Goal: Task Accomplishment & Management: Contribute content

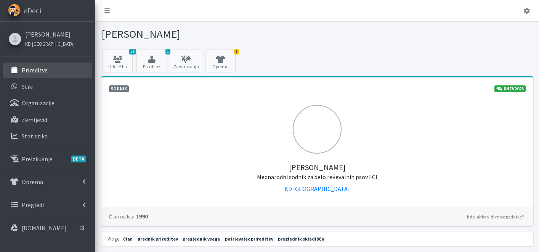
click at [49, 67] on link "Prireditve" at bounding box center [47, 69] width 89 height 15
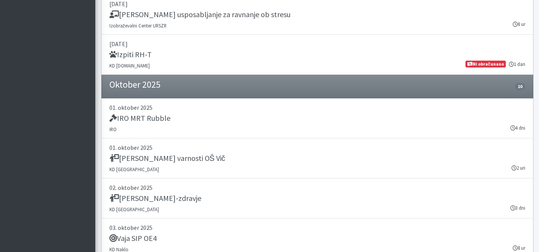
scroll to position [1061, 0]
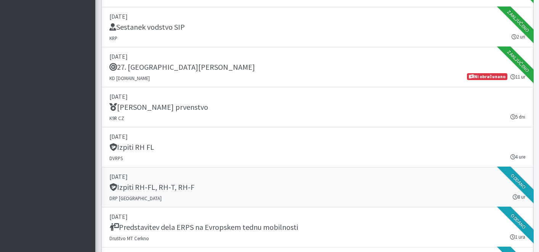
click at [245, 192] on div "Izpiti RH-FL, RH-T, RH-F" at bounding box center [317, 187] width 416 height 11
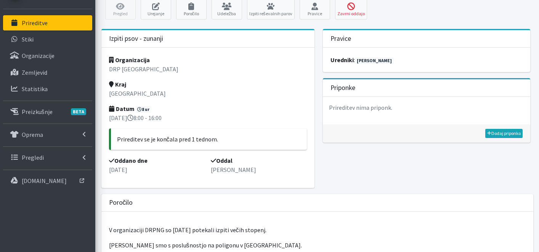
scroll to position [61, 0]
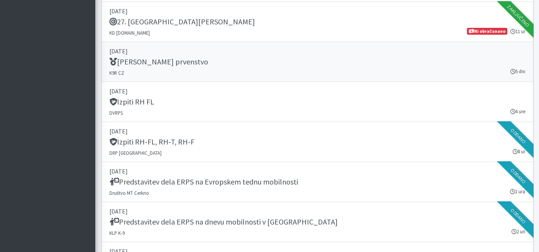
scroll to position [1116, 0]
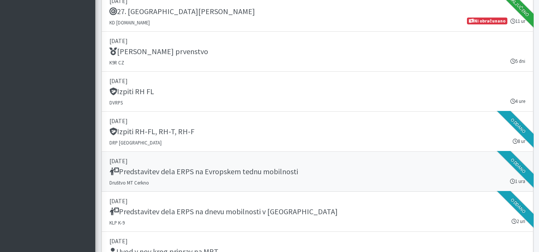
click at [233, 178] on link "20. september 2025 Predstavitev dela ERPS na Evropskem tednu mobilnosti Društvo…" at bounding box center [317, 172] width 432 height 40
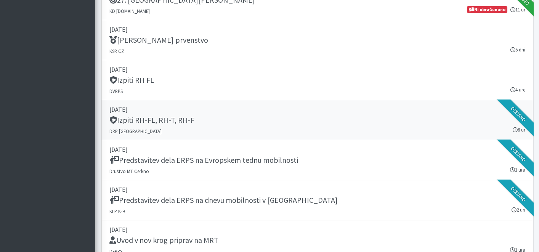
scroll to position [1129, 0]
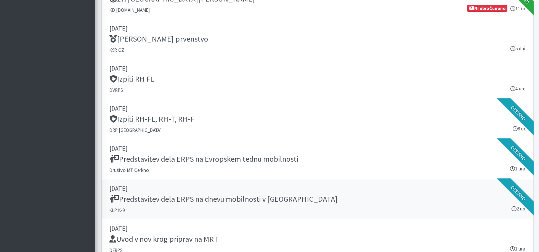
click at [226, 198] on h5 "Predstavitev dela ERPS na dnevu mobilnosti v Novem Mestu" at bounding box center [223, 198] width 228 height 9
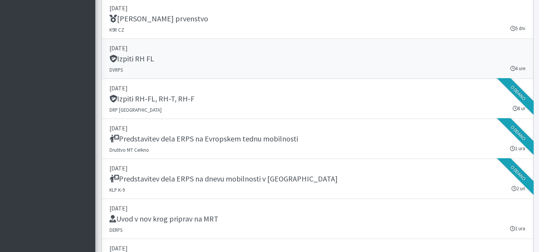
scroll to position [1229, 0]
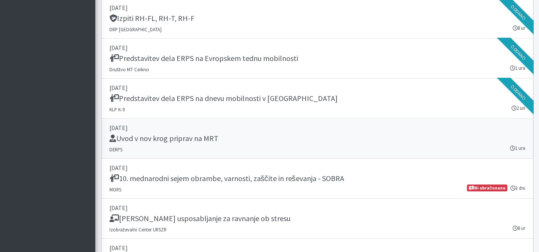
click at [193, 137] on h5 "Uvod v nov krog priprav na MRT" at bounding box center [163, 138] width 109 height 9
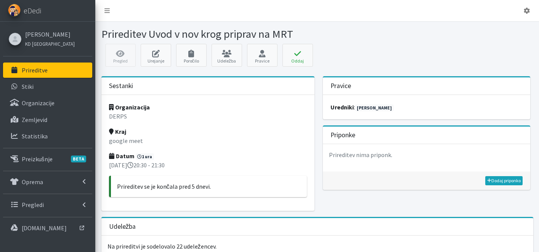
scroll to position [404, 0]
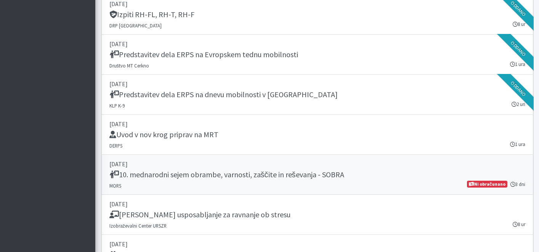
scroll to position [1270, 0]
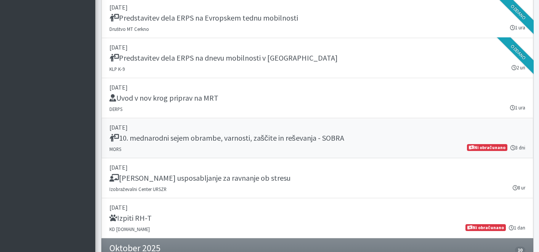
click at [220, 143] on div "10. mednarodni sejem obrambe, varnosti, zaščite in reševanja - SOBRA" at bounding box center [317, 138] width 416 height 11
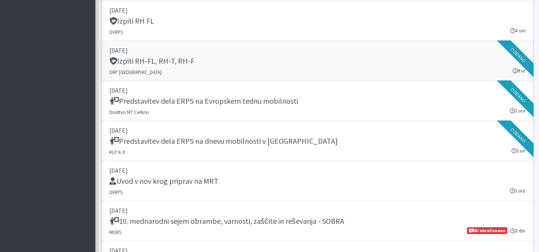
scroll to position [1178, 0]
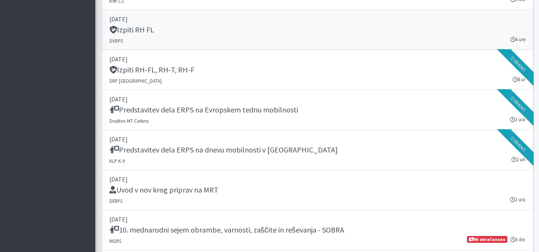
click at [230, 39] on link "[DATE] Izpiti RH FL DVRPS 4 ure" at bounding box center [317, 30] width 432 height 40
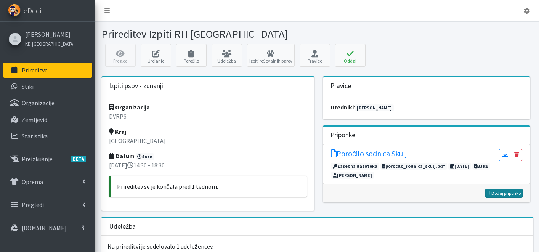
click at [496, 193] on link "Dodaj priponko" at bounding box center [503, 193] width 37 height 9
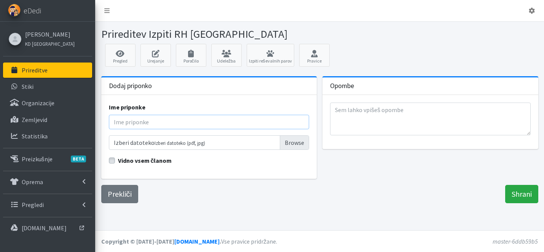
click at [158, 119] on input "Ime priponke" at bounding box center [209, 122] width 201 height 14
type input "Rezultati"
click at [295, 147] on input "Izberi datoteko Izberi datoteko (pdf, jpg)" at bounding box center [209, 142] width 201 height 14
type input "C:\fakepath\Rezultati izpiti RH FL DVRPS 2025.pdf"
click at [514, 191] on input "Shrani" at bounding box center [521, 194] width 33 height 18
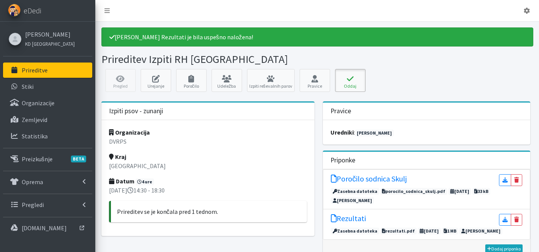
click at [352, 79] on icon at bounding box center [350, 79] width 26 height 8
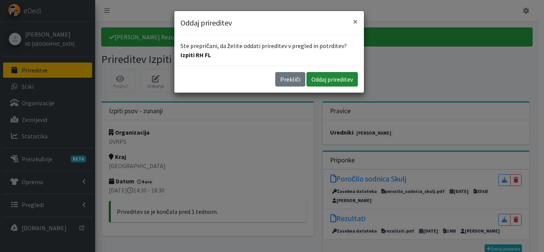
click at [334, 81] on button "Oddaj prireditev" at bounding box center [332, 79] width 51 height 14
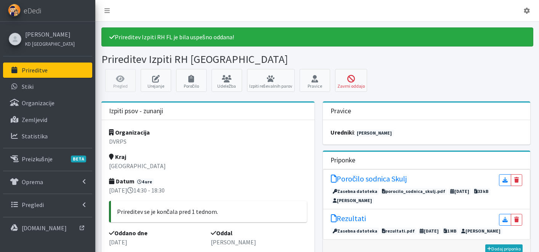
click at [42, 73] on p "Prireditve" at bounding box center [35, 70] width 26 height 8
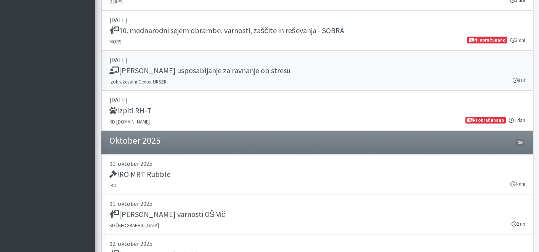
scroll to position [1378, 0]
click at [189, 172] on div "IRO MRT Rubble" at bounding box center [317, 174] width 416 height 11
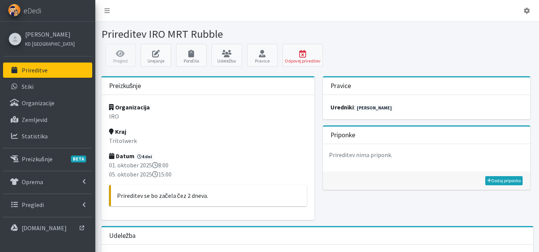
click at [40, 70] on p "Prireditve" at bounding box center [35, 70] width 26 height 8
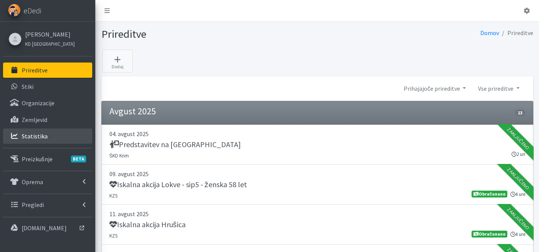
click at [43, 140] on link "Statistika" at bounding box center [47, 135] width 89 height 15
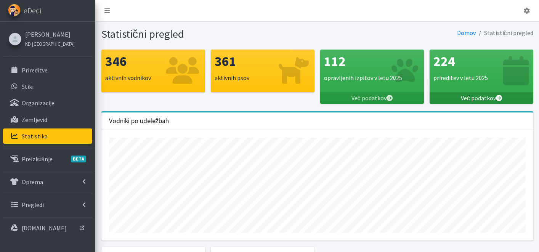
click at [487, 99] on link "Več podatkov" at bounding box center [481, 97] width 104 height 11
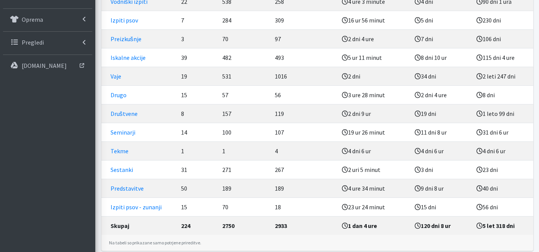
scroll to position [166, 0]
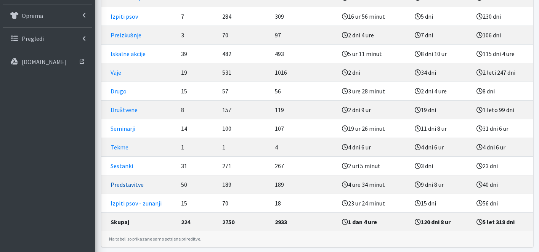
click at [133, 182] on link "Predstavitve" at bounding box center [126, 185] width 33 height 8
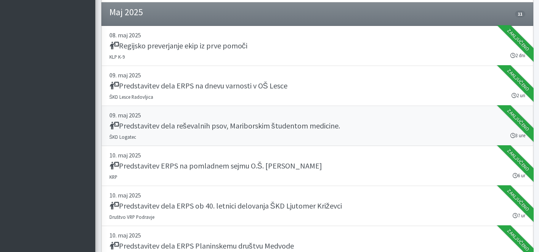
scroll to position [439, 0]
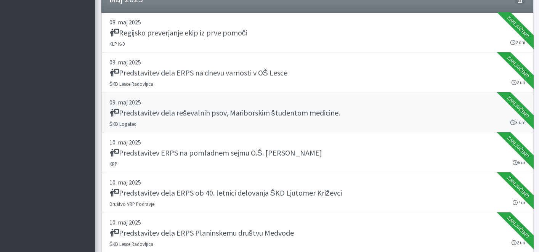
click at [205, 115] on h5 "Predstavitev dela reševalnih psov, Mariborskim študentom medicine." at bounding box center [224, 112] width 230 height 9
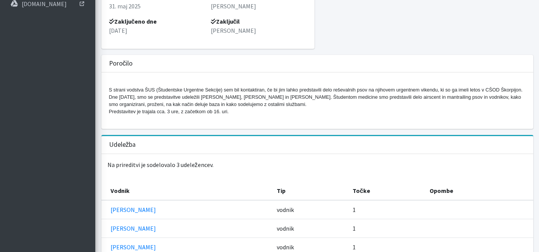
scroll to position [280, 0]
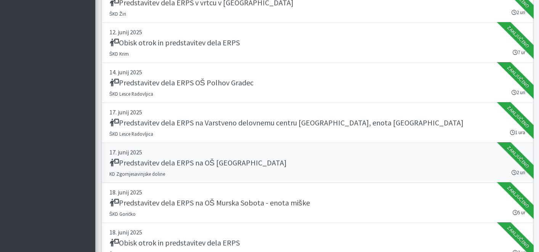
scroll to position [1354, 0]
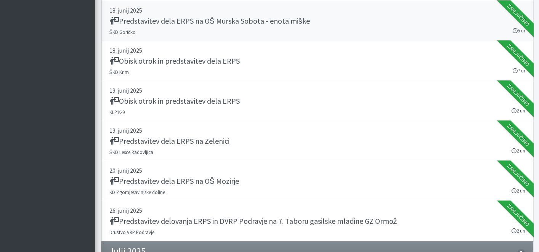
click at [261, 25] on h5 "Predstavitev dela ERPS na OŠ Murska Sobota - enota miške" at bounding box center [209, 20] width 200 height 9
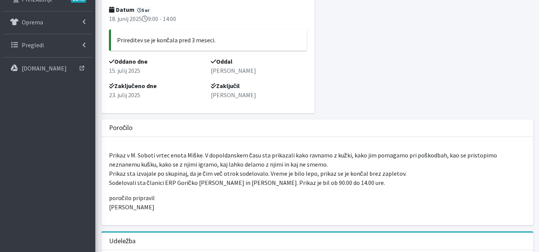
scroll to position [293, 0]
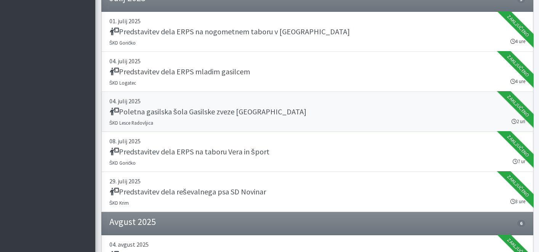
scroll to position [1607, 0]
click at [311, 107] on div "Poletna gasilska šola Gasilske zveze Ljubljana" at bounding box center [317, 112] width 416 height 11
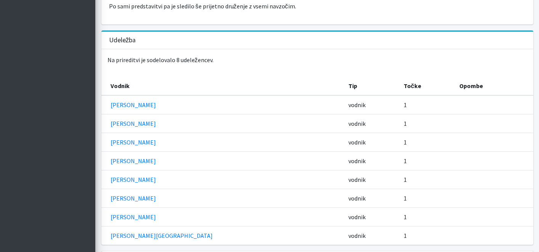
scroll to position [439, 0]
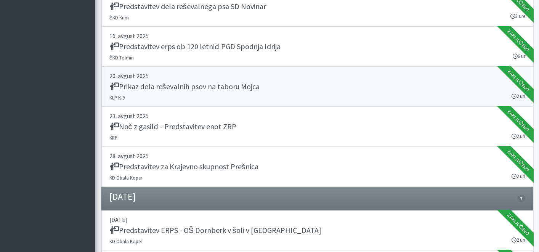
scroll to position [1962, 0]
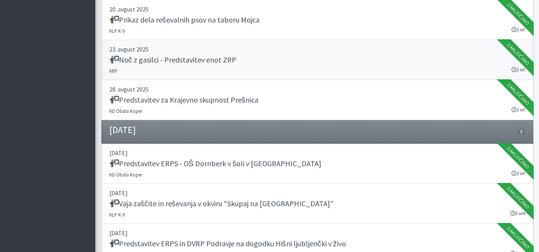
click at [166, 48] on p "23. avgust 2025" at bounding box center [317, 49] width 416 height 9
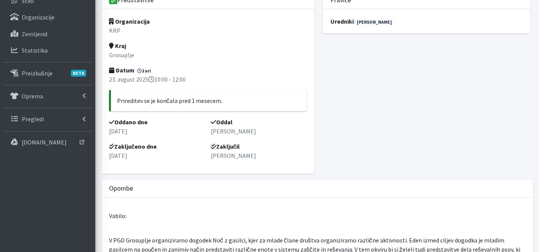
scroll to position [47, 0]
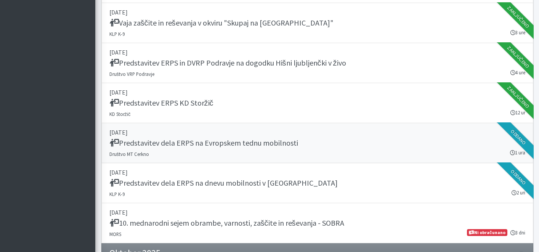
scroll to position [2143, 0]
click at [272, 63] on h5 "Predstavitev ERPS in DVRP Podravje na dogodku Hišni ljubljenčki v živo" at bounding box center [227, 62] width 237 height 9
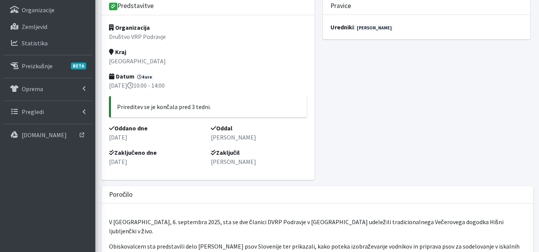
scroll to position [133, 0]
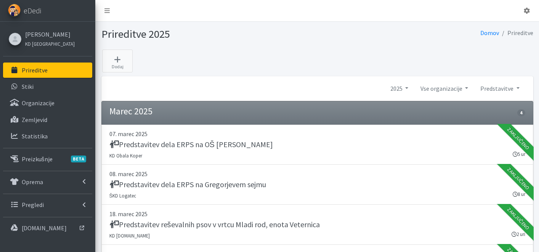
scroll to position [2143, 0]
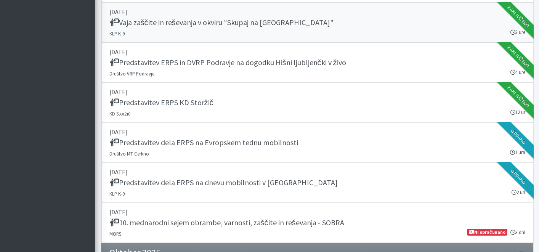
click at [218, 14] on p "06. september 2025" at bounding box center [317, 11] width 416 height 9
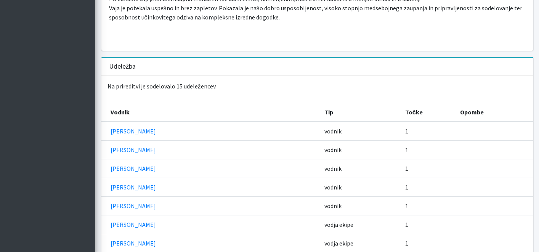
scroll to position [595, 0]
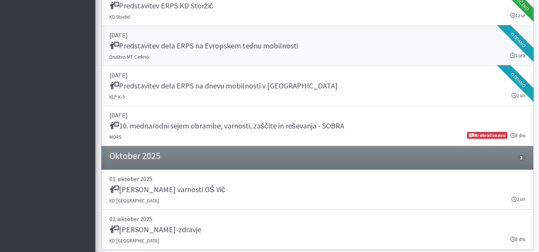
scroll to position [2240, 0]
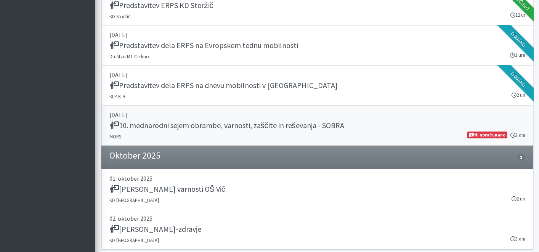
click at [208, 131] on div "10. mednarodni sejem obrambe, varnosti, zaščite in reševanja - SOBRA" at bounding box center [317, 126] width 416 height 11
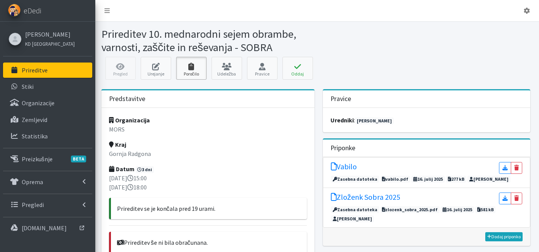
click at [197, 72] on link "Poročilo" at bounding box center [191, 68] width 30 height 23
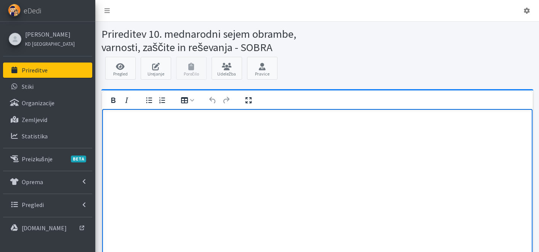
click at [129, 128] on html at bounding box center [317, 119] width 430 height 21
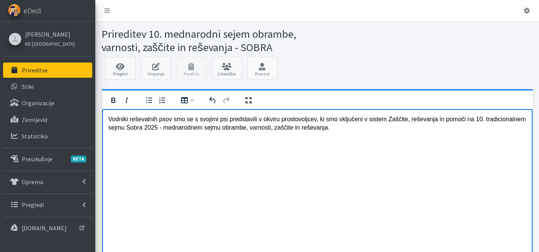
click at [320, 121] on p "Vodniki reševalnih psov smo se s svojimi psi predstavili v okviru prostovoljcev…" at bounding box center [317, 123] width 418 height 17
click at [372, 119] on p "Vodniki reševalnih psov smo se s svojimi psi predstavili v okviru prostovoljnih…" at bounding box center [317, 123] width 418 height 17
click at [424, 131] on p "Vodniki reševalnih psov smo se s svojimi psi predstavili v okviru prostovoljnih…" at bounding box center [317, 123] width 418 height 17
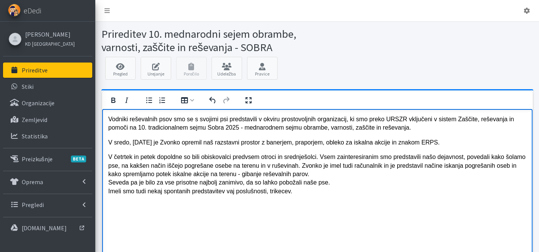
click at [344, 184] on p "V četrtek in petek dopoldne so bili obiskovalci predvsem otroci in srednješolci…" at bounding box center [317, 174] width 418 height 43
click at [273, 193] on p "V četrtek in petek dopoldne so bili obiskovalci predvsem otroci in srednješolci…" at bounding box center [317, 174] width 418 height 43
click at [302, 192] on p "V četrtek in petek dopoldne so bili obiskovalci predvsem otroci in srednješolci…" at bounding box center [317, 174] width 418 height 43
click at [323, 192] on p "V četrtek in petek dopoldne so bili obiskovalci predvsem otroci in srednješolci…" at bounding box center [317, 174] width 418 height 43
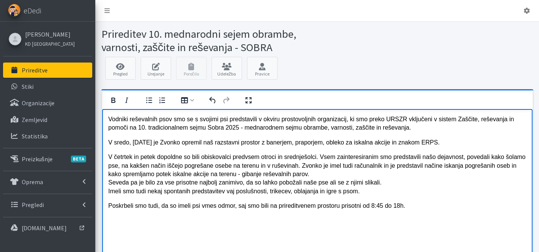
click at [238, 206] on p "Poskrbeli smo tudi, da so imeli psi vmes odmor, saj smo bili na prireditvenem p…" at bounding box center [317, 205] width 418 height 8
click at [371, 193] on p "V četrtek in petek dopoldne so bili obiskovalci predvsem otroci in srednješolci…" at bounding box center [317, 174] width 418 height 43
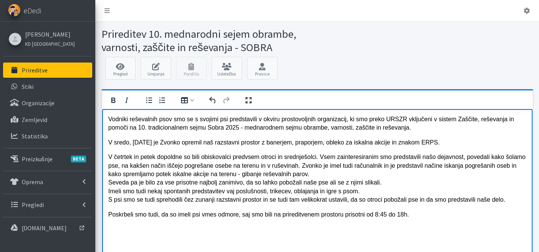
click at [436, 217] on p "Poskrbeli smo tudi, da so imeli psi vmes odmore, saj smo bili na prireditvenem …" at bounding box center [317, 214] width 418 height 8
click at [470, 141] on p "V sredo, 24.9.2025 je Zvonko opremil naš razstavni prostor z banerjem, praporje…" at bounding box center [317, 142] width 418 height 8
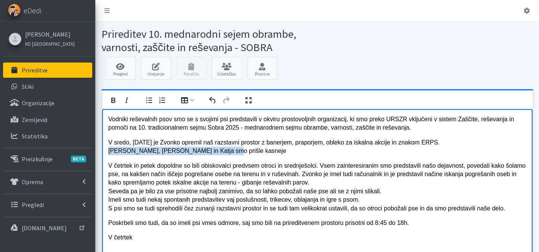
drag, startPoint x: 217, startPoint y: 152, endPoint x: 96, endPoint y: 153, distance: 121.1
click at [102, 153] on html "Vodniki reševalnih psov smo se s svojimi psi predstavili v okviru prostovoljnih…" at bounding box center [317, 185] width 430 height 153
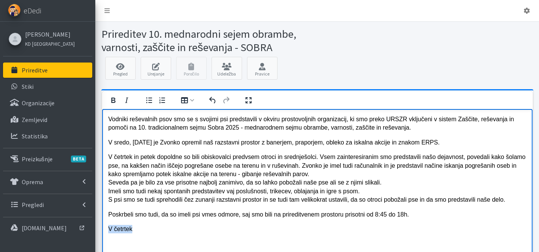
drag, startPoint x: 137, startPoint y: 227, endPoint x: 87, endPoint y: 226, distance: 49.9
click at [102, 226] on html "Vodniki reševalnih psov smo se s svojimi psi predstavili v okviru prostovoljnih…" at bounding box center [317, 181] width 430 height 145
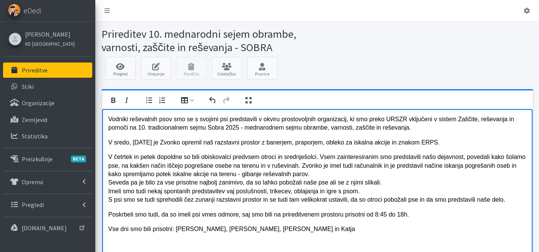
click at [196, 231] on p "Vse dni smo bili prisotni: Zvonko, Alenka, Vera in Katja" at bounding box center [317, 229] width 418 height 8
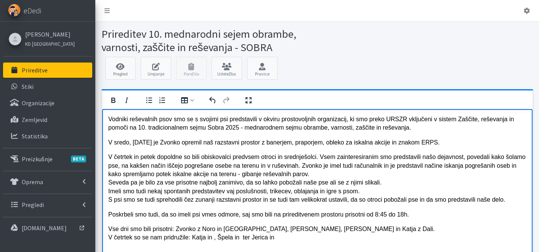
click at [395, 183] on p "V četrtek in petek dopoldne so bili obiskovalci predvsem otroci in srednješolci…" at bounding box center [317, 178] width 418 height 51
click at [386, 192] on p "V četrtek in petek dopoldne so bili obiskovalci predvsem otroci in srednješolci…" at bounding box center [317, 178] width 418 height 51
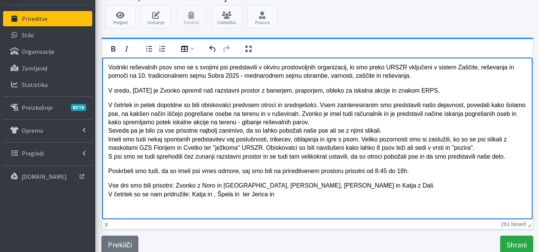
scroll to position [72, 0]
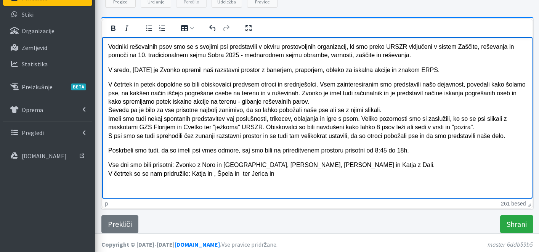
click at [243, 174] on p "Vse dni smo bili prisotni: Zvonko z Noro in Gali, Alenka z Goofom, Vera z Bingo…" at bounding box center [317, 169] width 418 height 17
click at [306, 174] on p "Vse dni smo bili prisotni: Zvonko z Noro in Gali, Alenka z Goofom, Vera z Bingo…" at bounding box center [317, 169] width 418 height 17
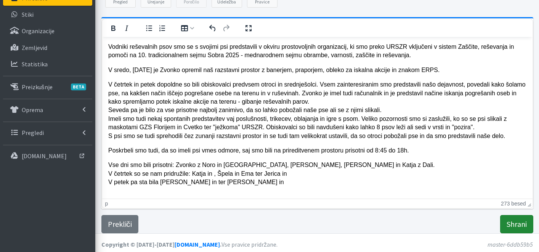
click at [519, 222] on input "Shrani" at bounding box center [516, 224] width 33 height 18
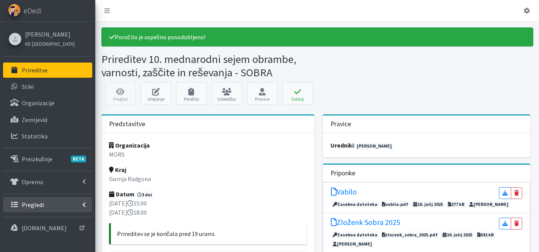
click at [40, 210] on link "Pregledi" at bounding box center [47, 204] width 89 height 15
click at [38, 217] on p "Vodniki" at bounding box center [31, 221] width 19 height 8
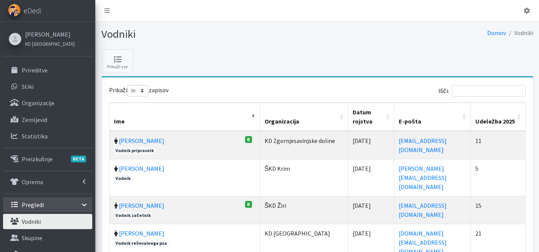
select select "50"
click at [498, 92] on input "Išči:" at bounding box center [488, 91] width 74 height 12
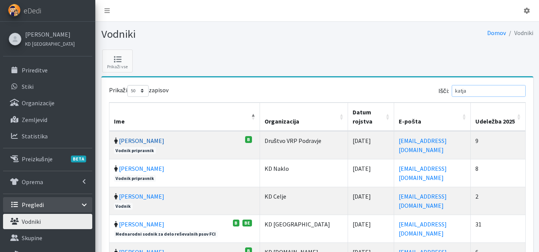
type input "katja"
click at [129, 140] on link "[PERSON_NAME]" at bounding box center [141, 141] width 45 height 8
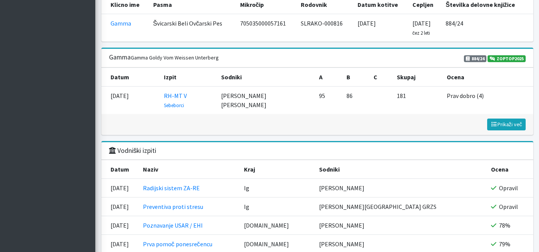
scroll to position [820, 0]
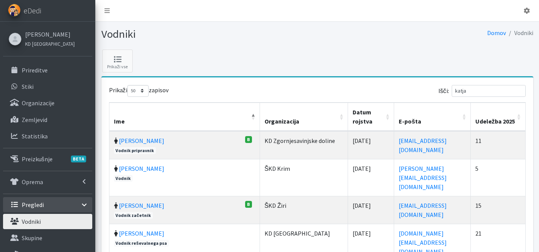
select select "50"
drag, startPoint x: 487, startPoint y: 92, endPoint x: 421, endPoint y: 89, distance: 65.9
click at [421, 89] on div "Išči: katja" at bounding box center [422, 92] width 205 height 15
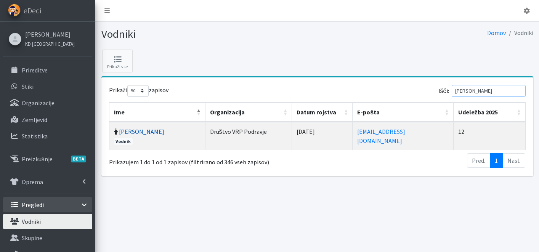
type input "jerica"
click at [146, 130] on link "Jerica Lorenci" at bounding box center [141, 132] width 45 height 8
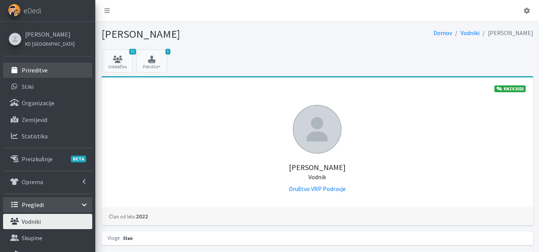
click at [46, 67] on p "Prireditve" at bounding box center [35, 70] width 26 height 8
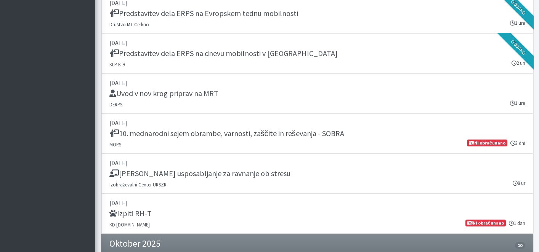
scroll to position [1336, 0]
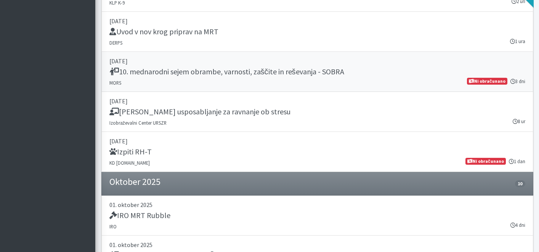
click at [284, 67] on h5 "10. mednarodni sejem obrambe, varnosti, zaščite in reševanja - SOBRA" at bounding box center [226, 71] width 235 height 9
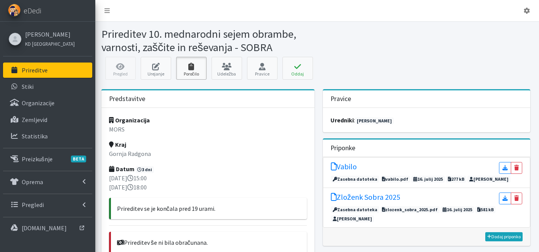
click at [198, 71] on link "Poročilo" at bounding box center [191, 68] width 30 height 23
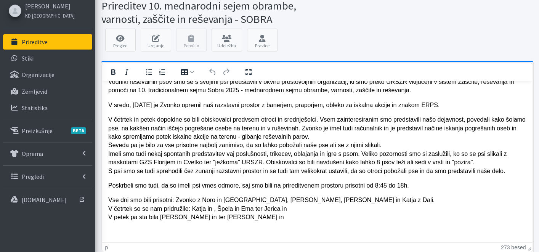
scroll to position [35, 0]
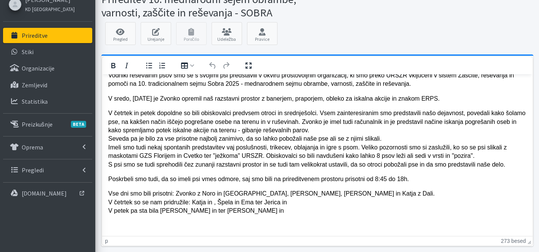
click at [215, 202] on p "Vse dni smo bili prisotni: Zvonko z Noro in [GEOGRAPHIC_DATA], [PERSON_NAME], […" at bounding box center [317, 202] width 418 height 26
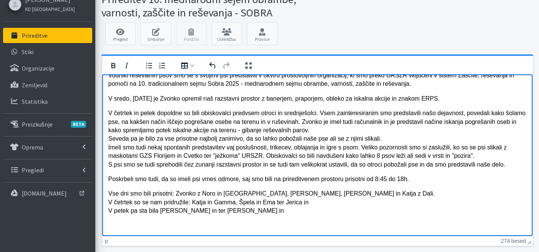
click at [315, 202] on p "Vse dni smo bili prisotni: Zvonko z Noro in [GEOGRAPHIC_DATA], [PERSON_NAME], […" at bounding box center [317, 202] width 418 height 26
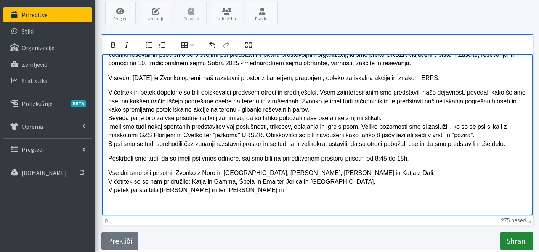
scroll to position [75, 0]
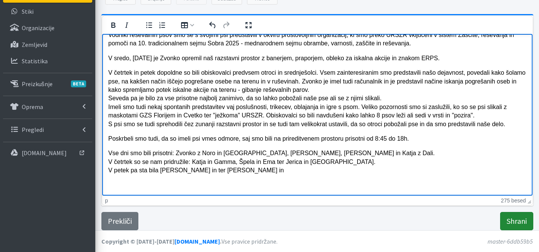
click at [509, 220] on input "Shrani" at bounding box center [516, 221] width 33 height 18
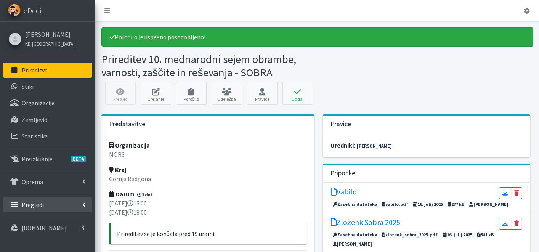
click at [51, 203] on link "Pregledi" at bounding box center [47, 204] width 89 height 15
click at [50, 215] on link "Vodniki" at bounding box center [47, 221] width 89 height 15
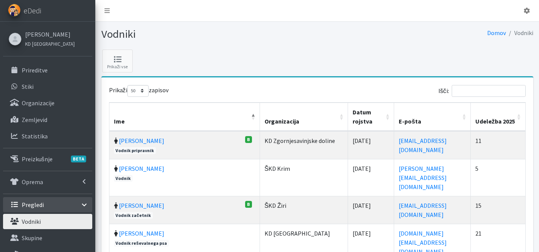
select select "50"
click at [477, 89] on input "Išči:" at bounding box center [488, 91] width 74 height 12
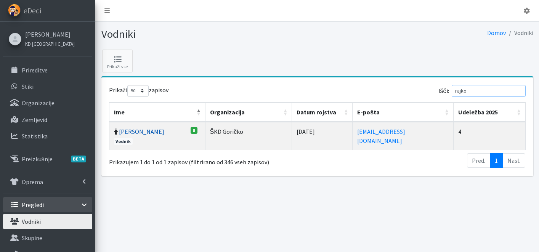
type input "rajko"
click at [143, 129] on link "[PERSON_NAME]" at bounding box center [141, 132] width 45 height 8
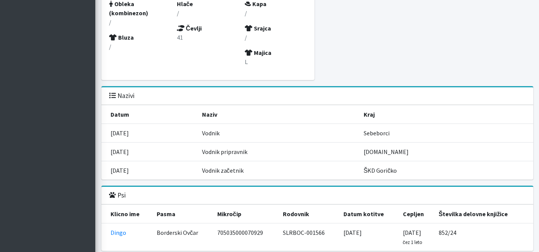
scroll to position [716, 0]
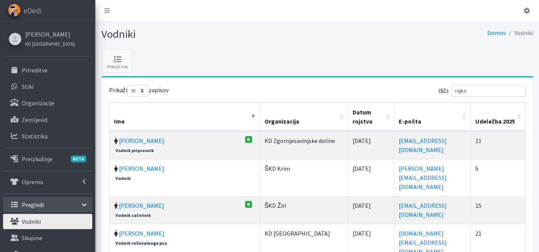
select select "50"
drag, startPoint x: 478, startPoint y: 95, endPoint x: 418, endPoint y: 97, distance: 59.5
click at [427, 96] on div "Išči: [PERSON_NAME]" at bounding box center [422, 92] width 205 height 15
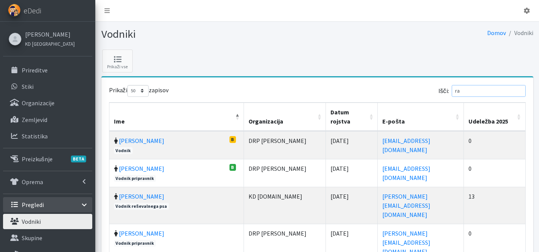
type input "r"
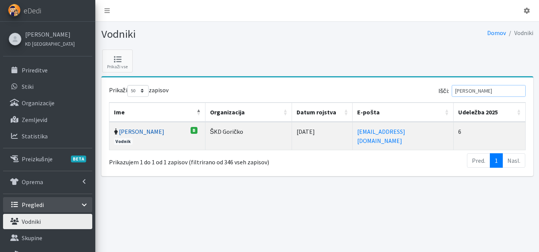
type input "[PERSON_NAME]"
click at [141, 133] on link "[PERSON_NAME]" at bounding box center [141, 132] width 45 height 8
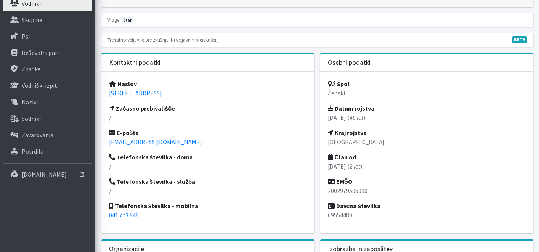
scroll to position [192, 0]
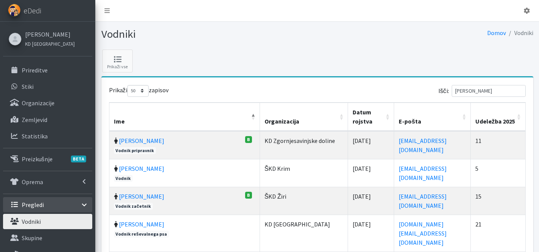
select select "50"
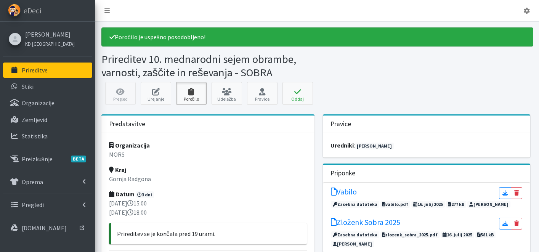
click at [198, 90] on icon at bounding box center [191, 92] width 26 height 8
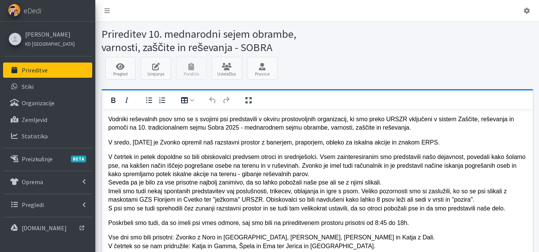
scroll to position [14, 0]
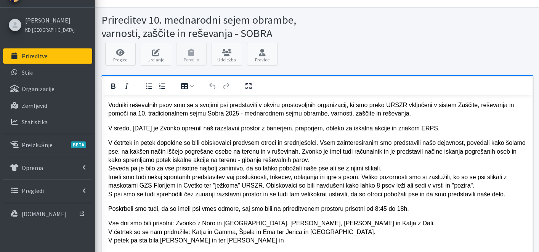
drag, startPoint x: 208, startPoint y: 240, endPoint x: 216, endPoint y: 251, distance: 13.9
click at [208, 240] on p "Vse dni smo bili prisotni: Zvonko z Noro in Gali, Alenka z Goofom, Vera z Bingo…" at bounding box center [317, 232] width 418 height 26
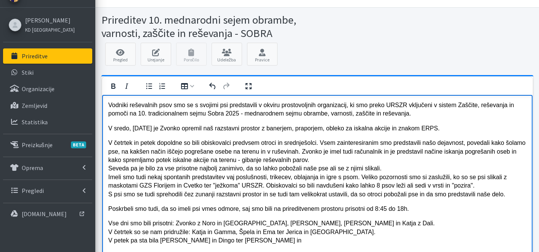
click at [276, 241] on p "Vse dni smo bili prisotni: Zvonko z Noro in Gali, Alenka z Goofom, Vera z Bingo…" at bounding box center [317, 232] width 418 height 26
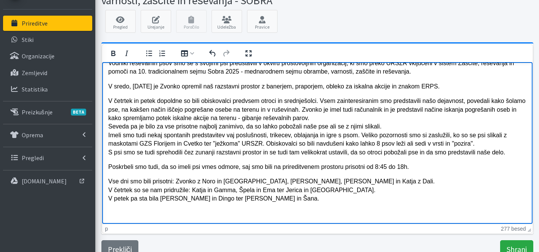
scroll to position [75, 0]
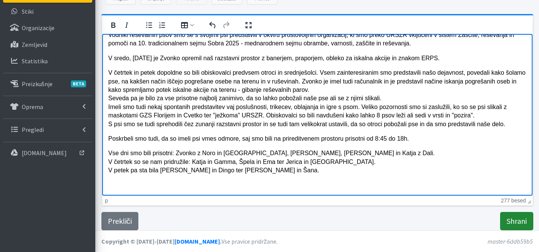
click at [505, 223] on input "Shrani" at bounding box center [516, 221] width 33 height 18
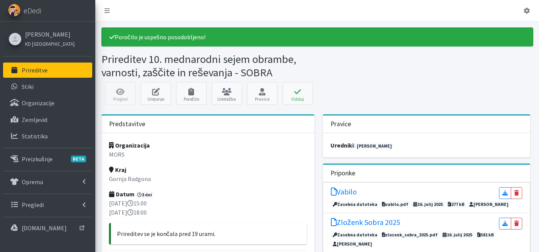
click at [51, 193] on ul "Prireditve Stiki Organizacije Zemljevid Statistika BETA Psi" at bounding box center [47, 149] width 89 height 174
click at [46, 205] on link "Pregledi" at bounding box center [47, 204] width 89 height 15
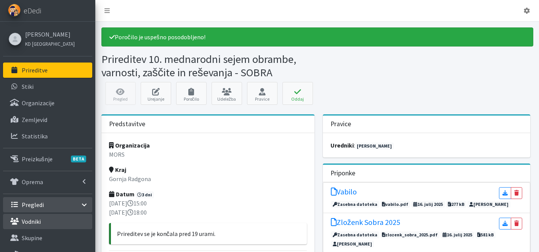
click at [38, 223] on p "Vodniki" at bounding box center [31, 221] width 19 height 8
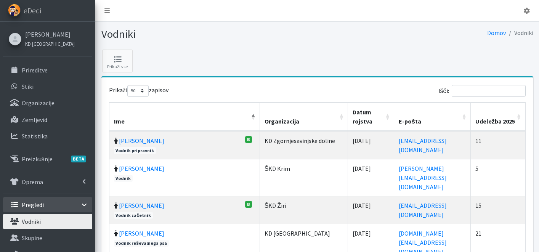
select select "50"
click at [503, 92] on input "Išči:" at bounding box center [488, 91] width 74 height 12
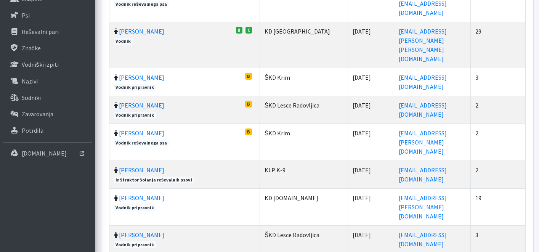
scroll to position [113, 0]
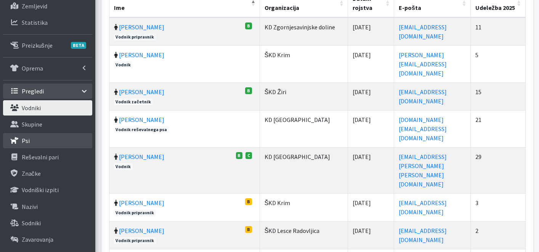
click at [46, 136] on link "Psi" at bounding box center [47, 140] width 89 height 15
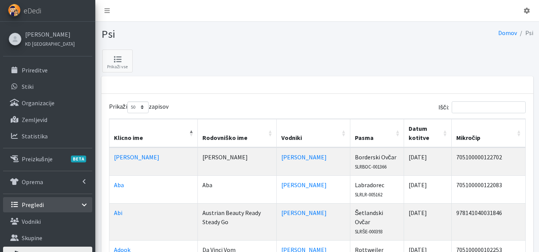
select select "50"
click at [497, 109] on input "Išči:" at bounding box center [488, 107] width 74 height 12
type input "s"
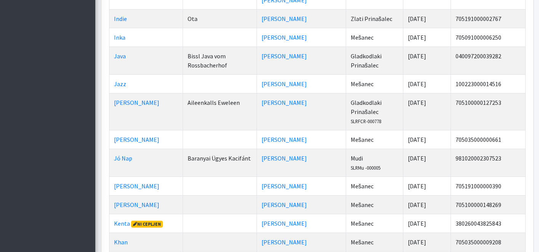
scroll to position [1175, 0]
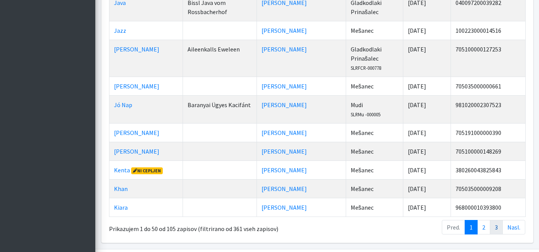
type input "ša"
click at [499, 220] on link "3" at bounding box center [495, 227] width 13 height 14
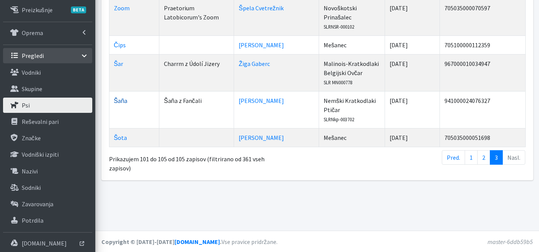
click at [120, 97] on link "Šaňa" at bounding box center [121, 101] width 14 height 8
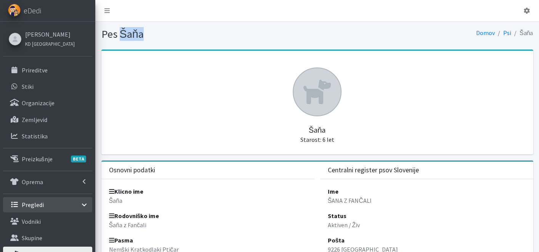
drag, startPoint x: 120, startPoint y: 35, endPoint x: 145, endPoint y: 40, distance: 26.0
click at [145, 40] on h1 "Pes Šaňa" at bounding box center [207, 33] width 213 height 13
copy h1 "Šaňa"
click at [53, 64] on link "Prireditve" at bounding box center [47, 69] width 89 height 15
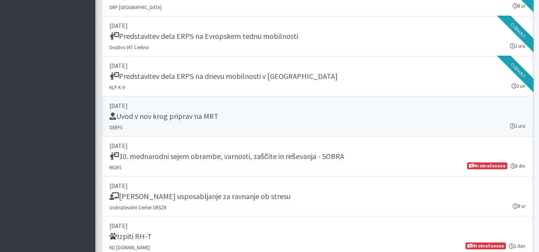
scroll to position [1320, 0]
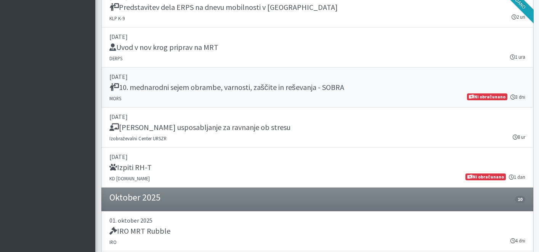
click at [251, 85] on h5 "10. mednarodni sejem obrambe, varnosti, zaščite in reševanja - SOBRA" at bounding box center [226, 87] width 235 height 9
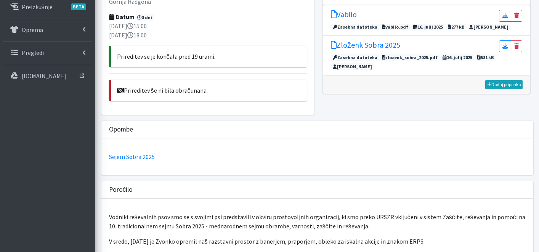
scroll to position [351, 0]
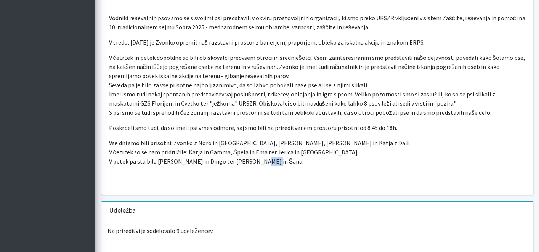
drag, startPoint x: 246, startPoint y: 160, endPoint x: 257, endPoint y: 159, distance: 11.5
click at [257, 159] on p "Vse dni smo bili prisotni: Zvonko z Noro in Gali, Alenka z Goofom, Vera z Bingo…" at bounding box center [317, 151] width 416 height 27
click at [257, 163] on p "Vse dni smo bili prisotni: Zvonko z Noro in Gali, Alenka z Goofom, Vera z Bingo…" at bounding box center [317, 151] width 416 height 27
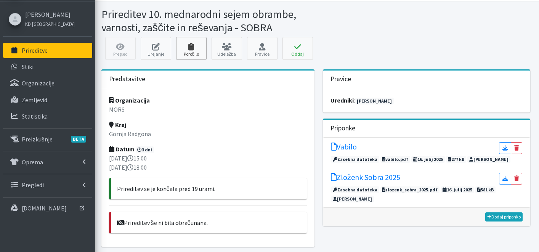
scroll to position [0, 0]
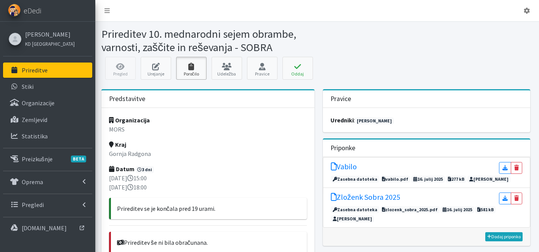
click at [195, 64] on icon at bounding box center [191, 67] width 26 height 8
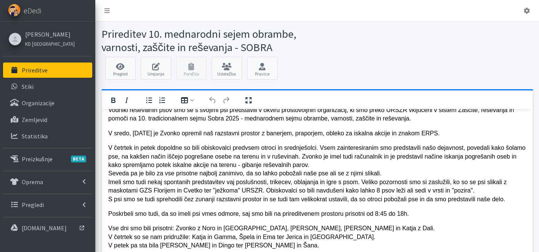
scroll to position [75, 0]
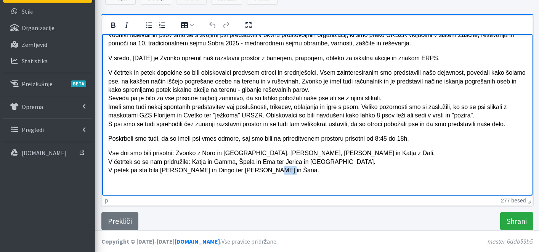
drag, startPoint x: 257, startPoint y: 171, endPoint x: 270, endPoint y: 170, distance: 12.6
click at [270, 170] on p "Vse dni smo bili prisotni: Zvonko z Noro in [GEOGRAPHIC_DATA], [PERSON_NAME], […" at bounding box center [317, 162] width 418 height 26
paste body "Rich Text Area"
click at [280, 171] on p "Vse dni smo bili prisotni: Zvonko z Noro in [GEOGRAPHIC_DATA], [PERSON_NAME], […" at bounding box center [317, 162] width 418 height 26
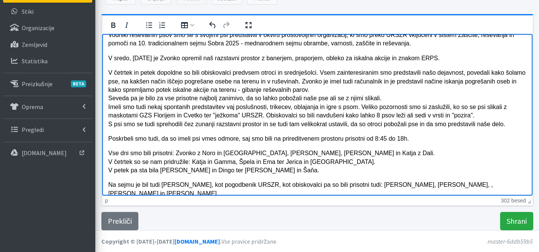
drag, startPoint x: 513, startPoint y: 219, endPoint x: 498, endPoint y: 215, distance: 16.3
click at [513, 219] on input "Shrani" at bounding box center [516, 221] width 33 height 18
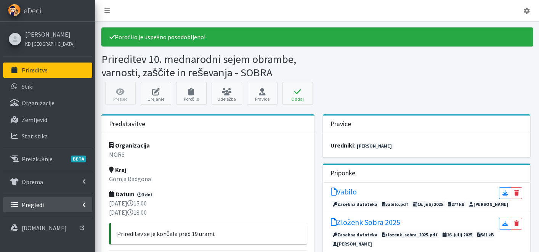
click at [35, 201] on p "Pregledi" at bounding box center [33, 205] width 22 height 8
click at [40, 216] on link "Vodniki" at bounding box center [47, 221] width 89 height 15
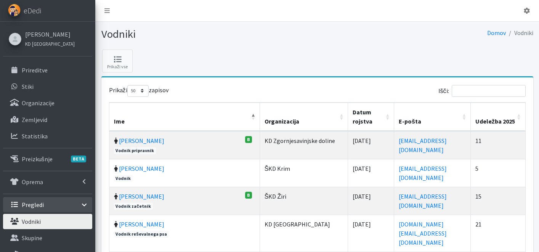
select select "50"
click at [506, 91] on input "Išči:" at bounding box center [488, 91] width 74 height 12
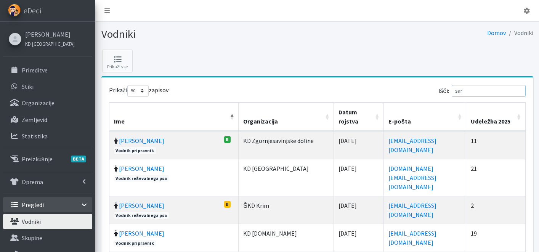
type input "[PERSON_NAME]"
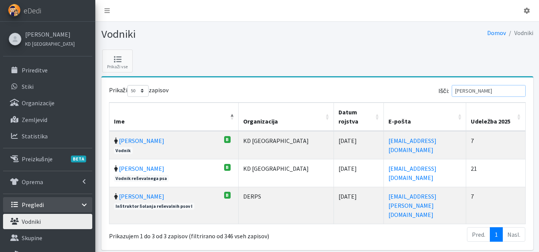
drag, startPoint x: 492, startPoint y: 90, endPoint x: 411, endPoint y: 82, distance: 81.2
click at [415, 81] on div "Prikaži 10 25 50 100 zapisov Išči: sara Ime Organizacija Datum rojstva E-pošta …" at bounding box center [317, 163] width 432 height 173
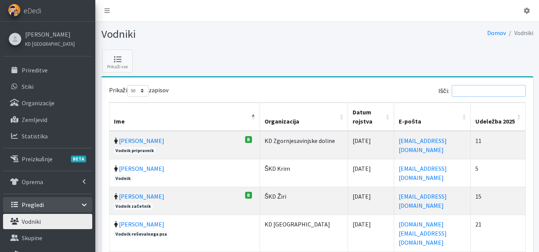
click at [488, 91] on input "Išči:" at bounding box center [488, 91] width 74 height 12
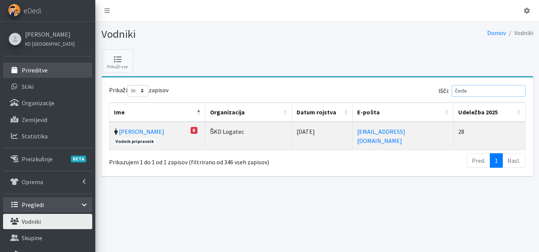
type input "čede"
click at [33, 72] on p "Prireditve" at bounding box center [35, 70] width 26 height 8
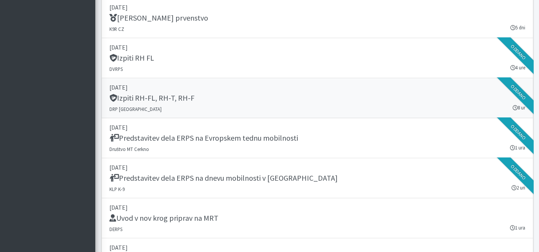
scroll to position [1226, 0]
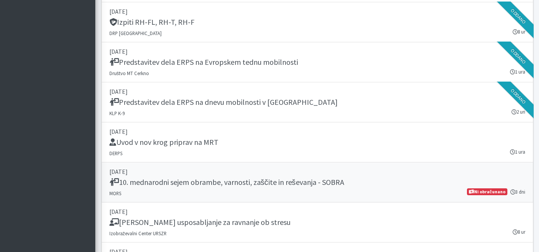
click at [289, 189] on link "[DATE] 10. mednarodni sejem obrambe, varnosti, zaščite in reševanja - SOBRA MOR…" at bounding box center [317, 182] width 432 height 40
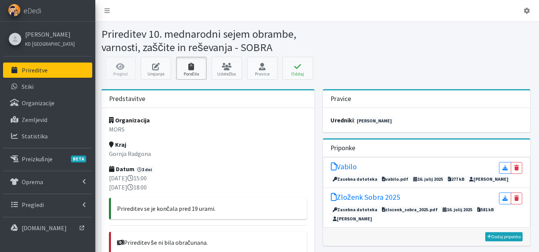
click at [191, 68] on icon at bounding box center [191, 67] width 26 height 8
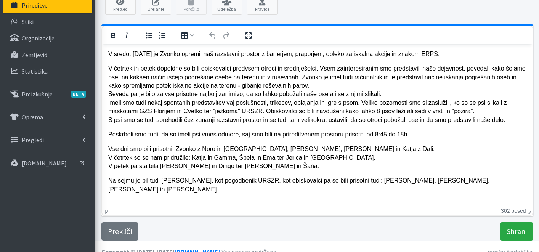
scroll to position [65, 0]
drag, startPoint x: 465, startPoint y: 181, endPoint x: 464, endPoint y: 204, distance: 22.9
click at [466, 182] on p "Na sejmu je bil tudi [PERSON_NAME], kot pogodbenik URSZR, kot obiskovalci pa so…" at bounding box center [317, 184] width 418 height 17
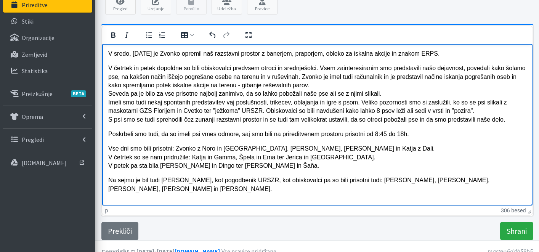
click at [256, 190] on p "Na sejmu je bil tudi [PERSON_NAME], kot pogodbenik URSZR, kot obiskovalci pa so…" at bounding box center [317, 184] width 418 height 17
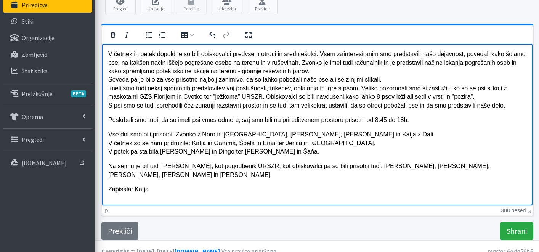
click at [235, 170] on p "Na sejmu je bil tudi [PERSON_NAME], kot pogodbenik URSZR, kot obiskovalci pa so…" at bounding box center [317, 170] width 418 height 17
click at [210, 175] on p "Na sejmu je bil tudi [PERSON_NAME], kot pogodbenik URSZR, kot obiskovalci pa so…" at bounding box center [317, 170] width 418 height 17
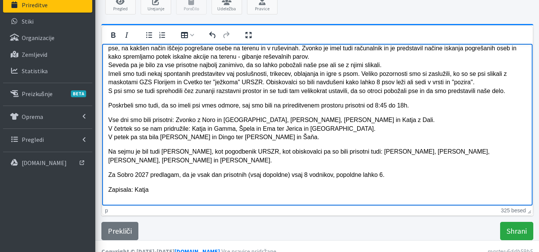
click at [310, 176] on p "Za Sobro 2027 predlagam, da je vsak dan prisotnih (vsaj dopoldne) vsaj 8 vodnik…" at bounding box center [317, 175] width 418 height 8
drag, startPoint x: 397, startPoint y: 175, endPoint x: 400, endPoint y: 178, distance: 4.0
click at [398, 176] on p "Za Sobro 2027 predlagam, da je vsak dan prisotnih (vsaj dopoldne) vsaj 8-10 vod…" at bounding box center [317, 175] width 418 height 8
click at [519, 226] on input "Shrani" at bounding box center [516, 231] width 33 height 18
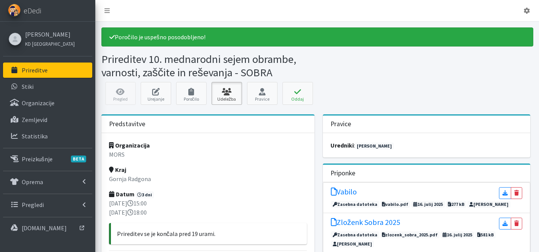
click at [223, 94] on icon at bounding box center [227, 92] width 26 height 8
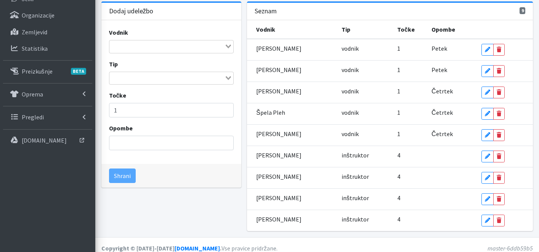
scroll to position [80, 0]
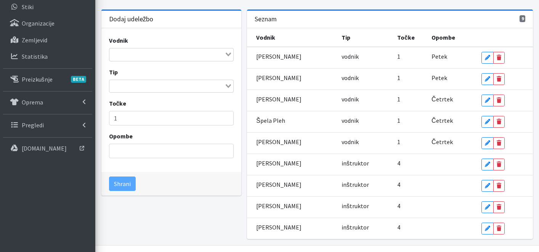
click at [160, 58] on input "Search for option" at bounding box center [167, 54] width 114 height 9
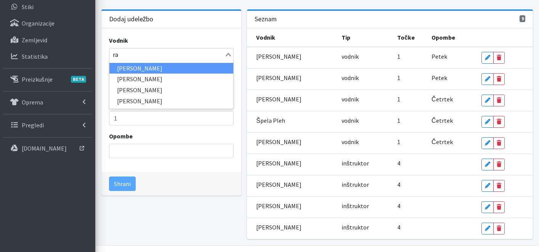
type input "r"
type input "vlad"
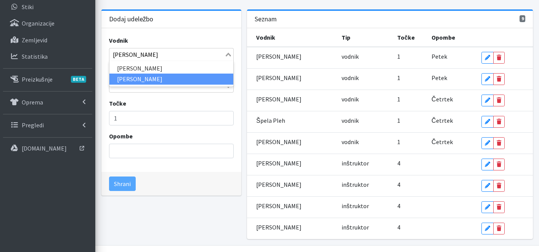
click at [174, 76] on li "Vladimir Škerlak" at bounding box center [171, 79] width 124 height 11
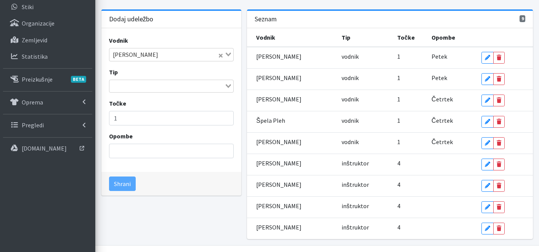
click at [142, 90] on input "Search for option" at bounding box center [167, 86] width 114 height 9
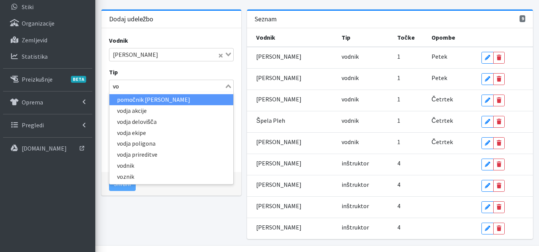
type input "vod"
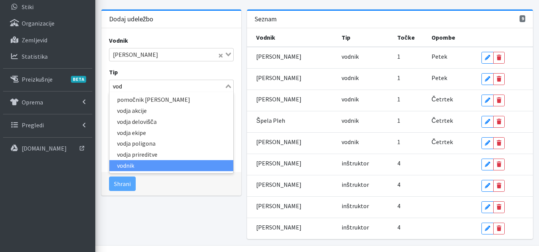
click at [148, 170] on li "vodnik" at bounding box center [171, 165] width 124 height 11
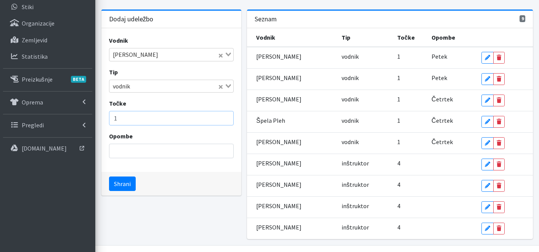
click at [128, 115] on input "1" at bounding box center [171, 118] width 125 height 14
type input "0"
click at [126, 185] on button "Shrani" at bounding box center [122, 183] width 27 height 14
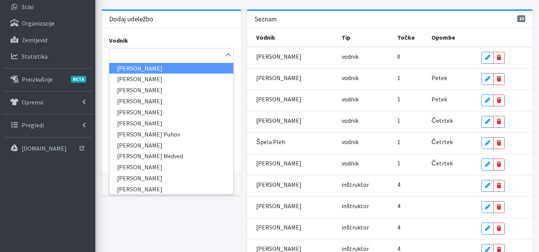
click at [152, 53] on input "Search for option" at bounding box center [167, 54] width 114 height 9
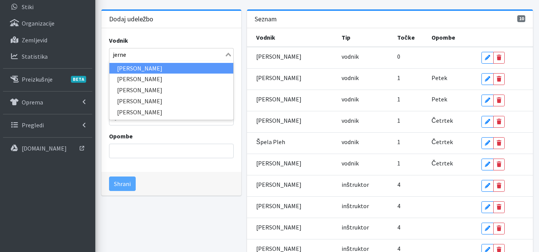
type input "jernej"
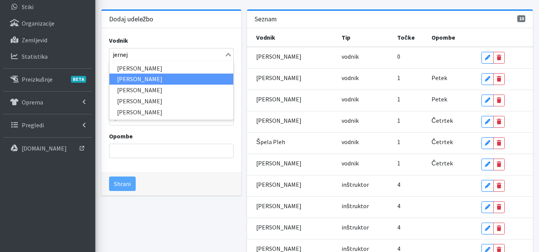
click at [166, 81] on li "Jernej Gregorin" at bounding box center [171, 79] width 124 height 11
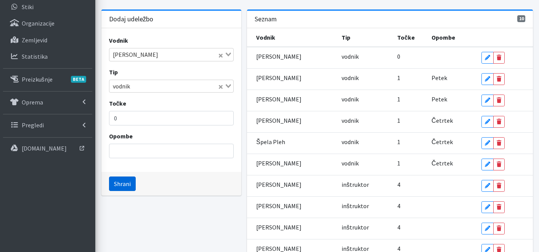
click at [126, 181] on button "Shrani" at bounding box center [122, 183] width 27 height 14
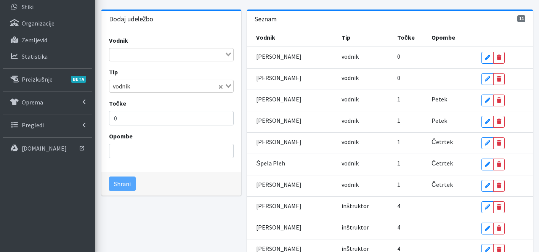
click at [139, 59] on div "Loading..." at bounding box center [171, 54] width 125 height 13
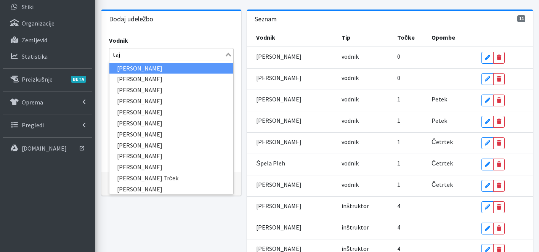
type input "taja"
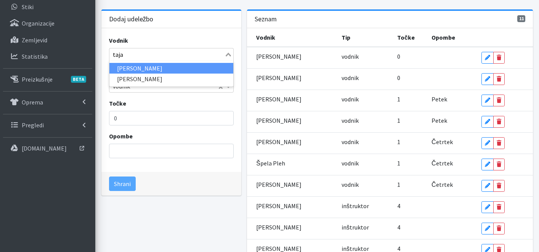
click at [147, 65] on li "Taja Scarlett Čede" at bounding box center [171, 68] width 124 height 11
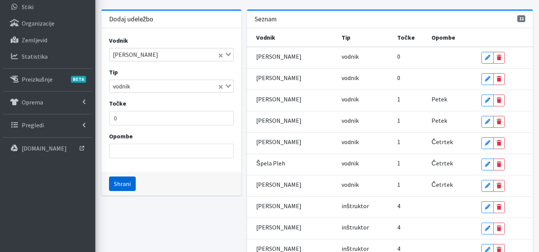
click at [128, 183] on button "Shrani" at bounding box center [122, 183] width 27 height 14
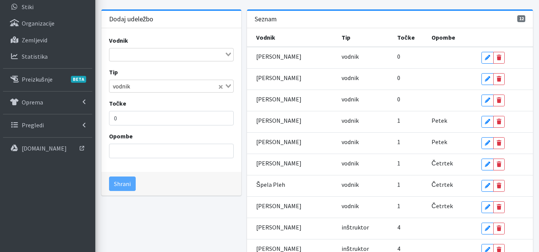
click at [149, 51] on input "Search for option" at bounding box center [167, 54] width 114 height 9
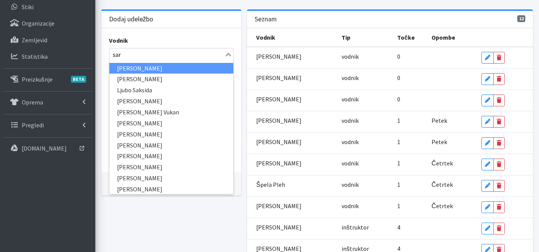
type input "sara"
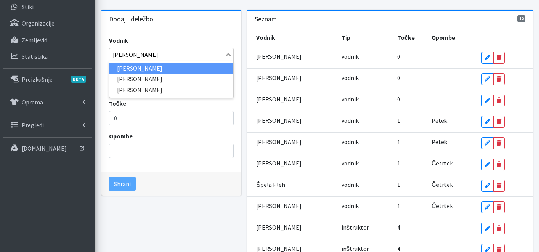
click at [152, 68] on li "Sara Milićević" at bounding box center [171, 68] width 124 height 11
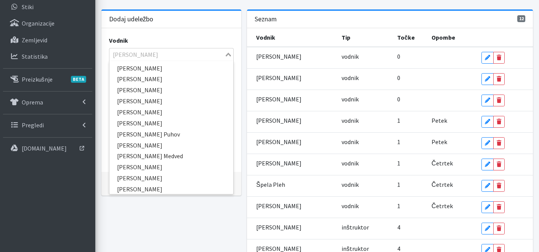
click at [156, 55] on input "Search for option" at bounding box center [167, 54] width 114 height 9
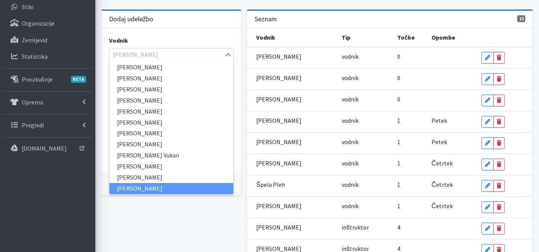
drag, startPoint x: 156, startPoint y: 55, endPoint x: 103, endPoint y: 53, distance: 53.4
click at [103, 53] on div "Vodnik Sara Milićević Loading... Helena Šinkovec Renata Pogačnik Ivan Tavčar Ni…" at bounding box center [171, 100] width 140 height 144
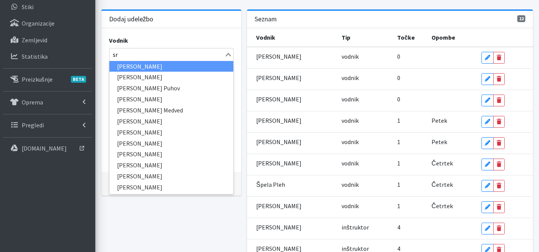
scroll to position [0, 0]
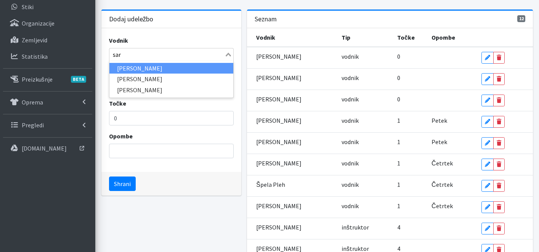
type input "sara"
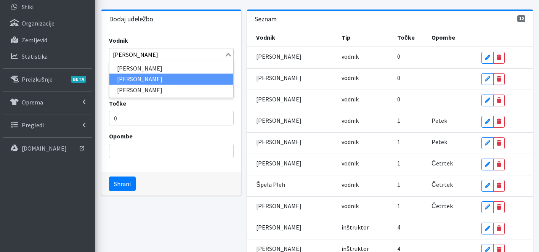
click at [163, 79] on li "Sara Borišek" at bounding box center [171, 79] width 124 height 11
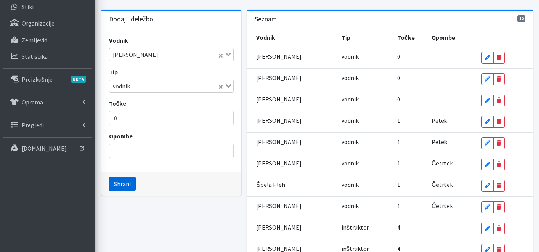
click at [121, 180] on button "Shrani" at bounding box center [122, 183] width 27 height 14
click at [136, 54] on input "Search for option" at bounding box center [167, 54] width 114 height 9
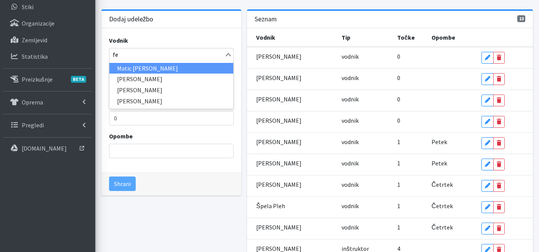
type input "fer"
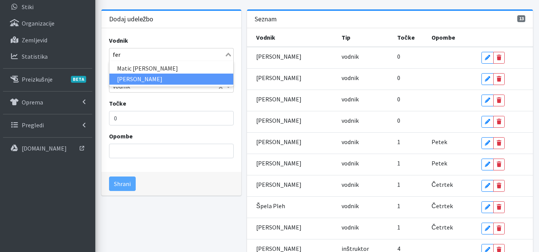
click at [155, 82] on li "Nika Ferk" at bounding box center [171, 79] width 124 height 11
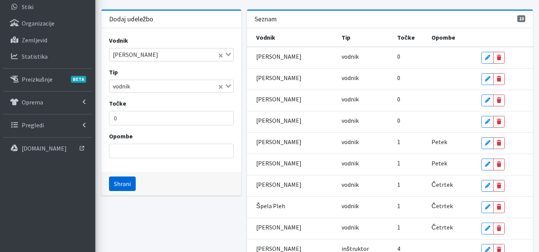
click at [124, 180] on button "Shrani" at bounding box center [122, 183] width 27 height 14
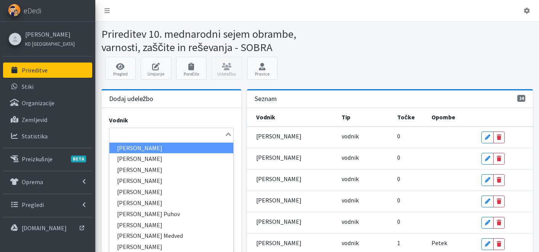
click at [127, 133] on input "Search for option" at bounding box center [167, 133] width 114 height 9
type input "jaka"
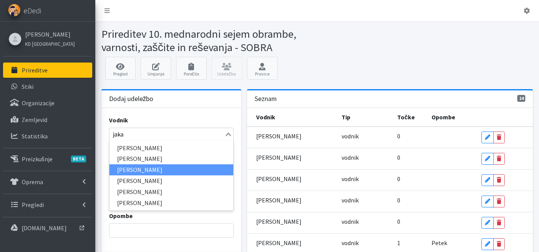
click at [156, 169] on li "Jaka Zamernik" at bounding box center [171, 169] width 124 height 11
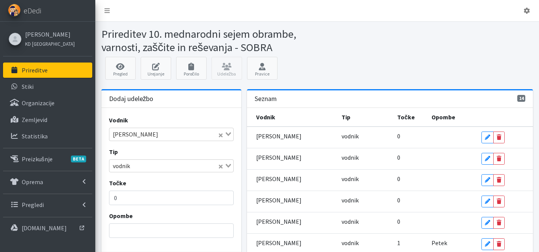
click at [139, 167] on input "Search for option" at bounding box center [175, 165] width 85 height 9
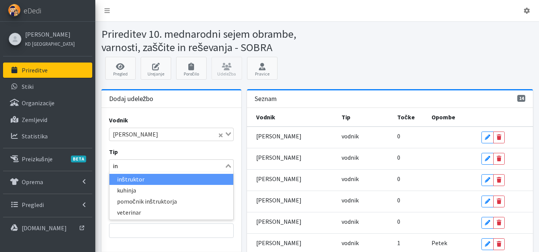
type input "inš"
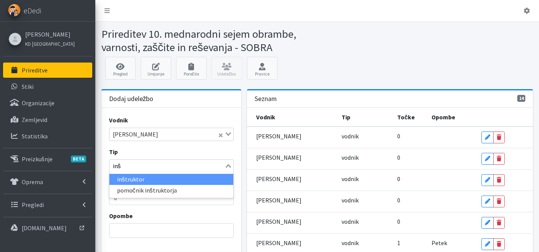
click at [153, 177] on li "inštruktor" at bounding box center [171, 179] width 124 height 11
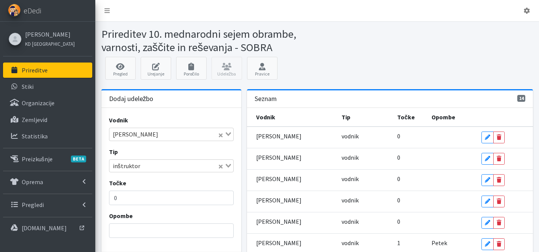
scroll to position [201, 0]
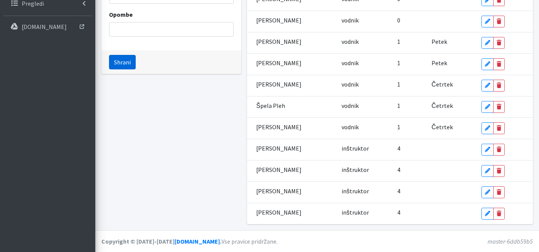
click at [113, 64] on button "Shrani" at bounding box center [122, 62] width 27 height 14
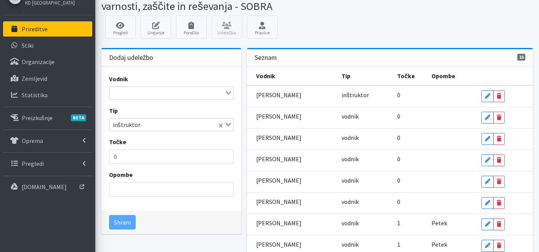
scroll to position [0, 0]
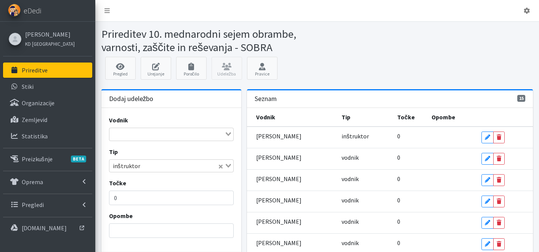
click at [45, 69] on p "Prireditve" at bounding box center [35, 70] width 26 height 8
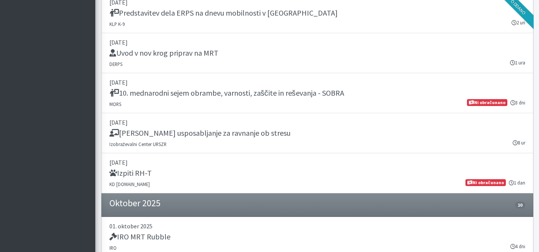
scroll to position [1339, 0]
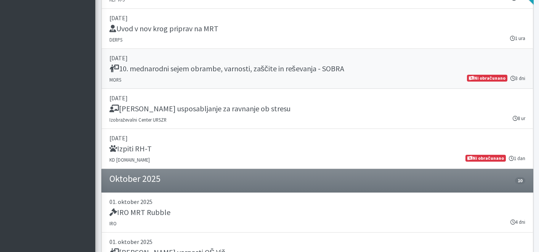
click at [325, 71] on h5 "10. mednarodni sejem obrambe, varnosti, zaščite in reševanja - SOBRA" at bounding box center [226, 68] width 235 height 9
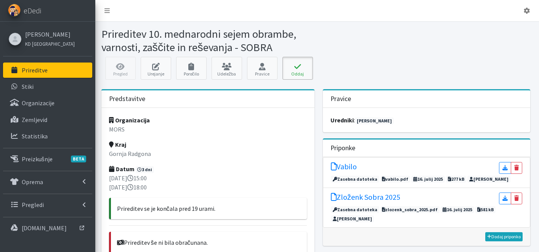
click at [305, 75] on button "Oddaj" at bounding box center [297, 68] width 30 height 23
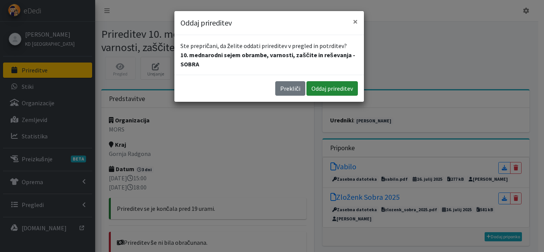
click at [330, 84] on button "Oddaj prireditev" at bounding box center [332, 88] width 51 height 14
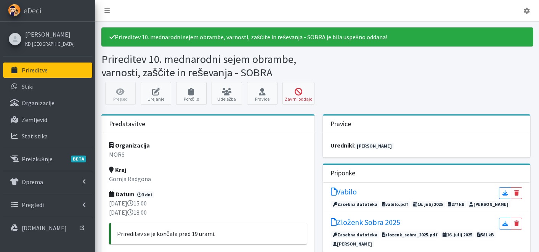
click at [41, 74] on link "Prireditve" at bounding box center [47, 69] width 89 height 15
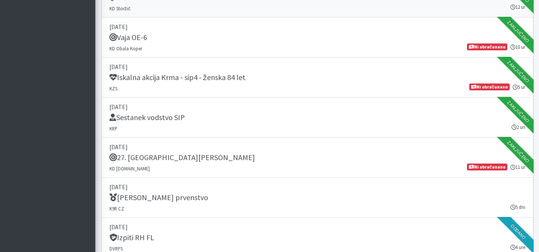
scroll to position [1067, 0]
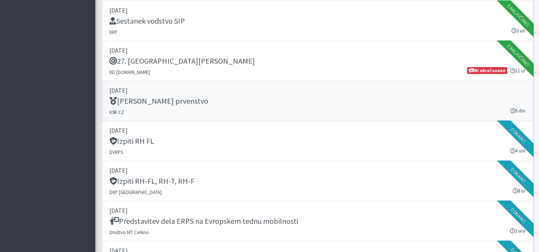
click at [174, 92] on p "[DATE]" at bounding box center [317, 90] width 416 height 9
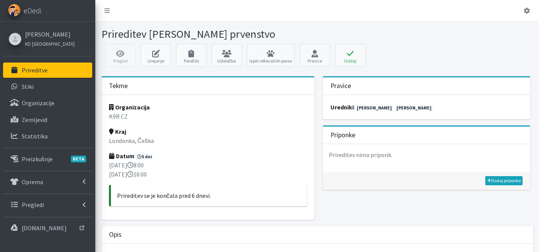
click at [56, 75] on link "Prireditve" at bounding box center [47, 69] width 89 height 15
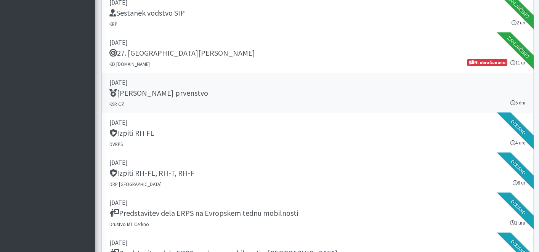
scroll to position [1107, 0]
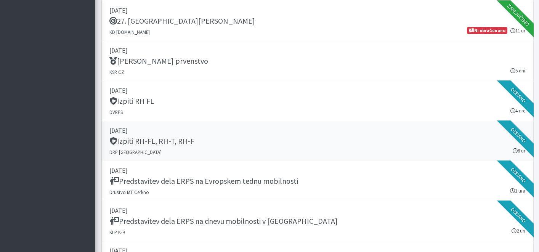
click at [214, 146] on div "Izpiti RH-FL, RH-T, RH-F" at bounding box center [317, 141] width 416 height 11
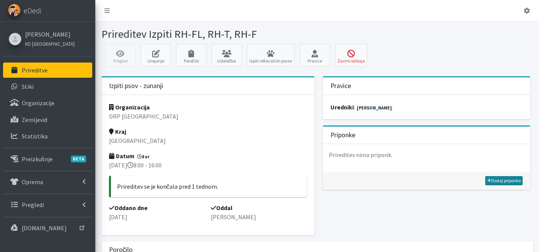
click at [510, 179] on link "Dodaj priponko" at bounding box center [503, 180] width 37 height 9
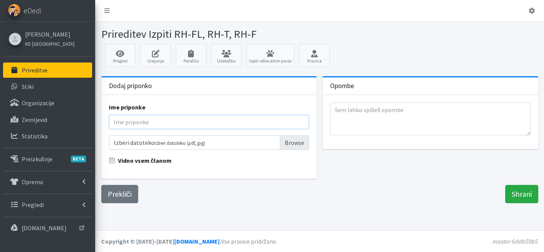
click at [137, 121] on input "Ime priponke" at bounding box center [209, 122] width 201 height 14
type input "Rezultati"
click at [300, 141] on input "Izberi datoteko Izberi datoteko (pdf, jpg)" at bounding box center [209, 142] width 201 height 14
type input "C:\fakepath\Izpiti DRPNG Dražumerič 2025 1.pdf"
click at [529, 192] on input "Shrani" at bounding box center [521, 194] width 33 height 18
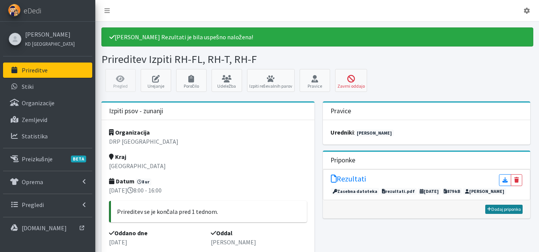
click at [502, 209] on link "Dodaj priponko" at bounding box center [503, 209] width 37 height 9
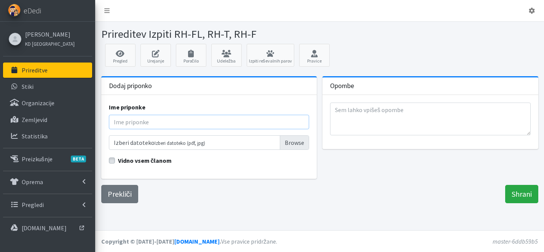
click at [176, 126] on input "Ime priponke" at bounding box center [209, 122] width 201 height 14
type input "[STREET_ADDRESS]"
click at [286, 145] on input "Izberi datoteko Izberi datoteko (pdf, jpg)" at bounding box center [209, 142] width 201 height 14
type input "C:\fakepath\Izpiti DRPNG Dražumerič 2025 2.pdf"
click at [518, 205] on div "Prireditev Izpiti RH-FL, RH-T, RH-F Pregled Urejanje Poročilo Udeležba Izpiti r…" at bounding box center [319, 126] width 449 height 208
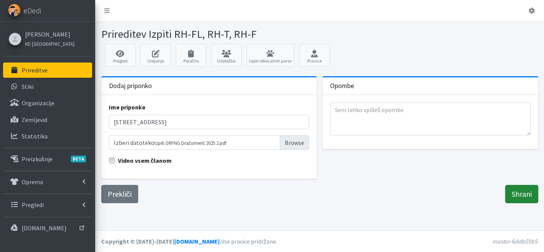
click at [521, 200] on input "Shrani" at bounding box center [521, 194] width 33 height 18
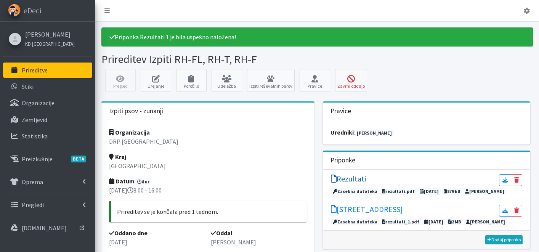
click at [361, 178] on h5 "Rezultati" at bounding box center [348, 178] width 35 height 9
click at [360, 207] on h5 "[STREET_ADDRESS]" at bounding box center [367, 209] width 72 height 9
click at [345, 184] on link "Rezultati" at bounding box center [348, 180] width 35 height 12
click at [53, 71] on link "Prireditve" at bounding box center [47, 69] width 89 height 15
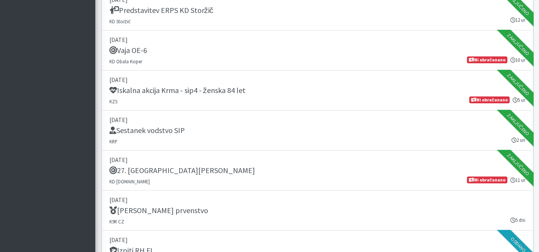
scroll to position [1285, 0]
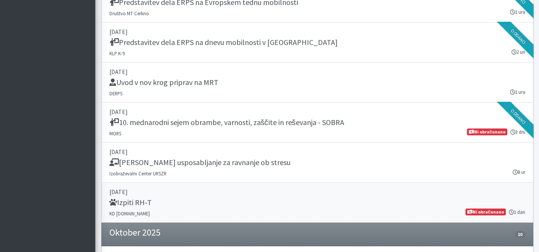
click at [207, 196] on link "[DATE] Izpiti RH-T KD [DOMAIN_NAME] 1 dan Ni obračunano" at bounding box center [317, 202] width 432 height 40
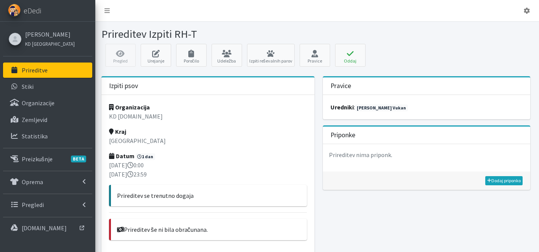
click at [39, 68] on p "Prireditve" at bounding box center [35, 70] width 26 height 8
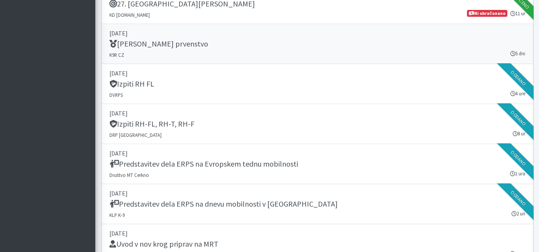
scroll to position [1068, 0]
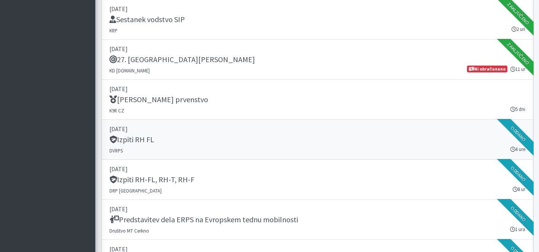
click at [210, 126] on p "[DATE]" at bounding box center [317, 128] width 416 height 9
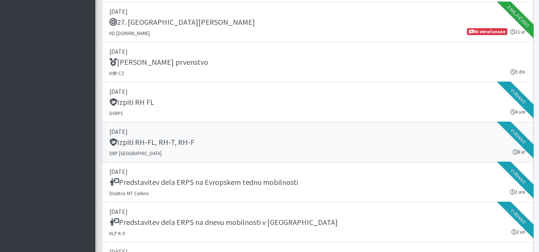
scroll to position [1113, 0]
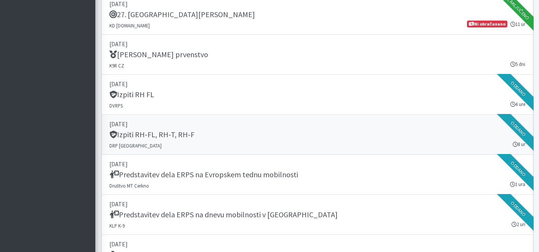
click at [167, 136] on h5 "Izpiti RH-FL, RH-T, RH-F" at bounding box center [151, 134] width 85 height 9
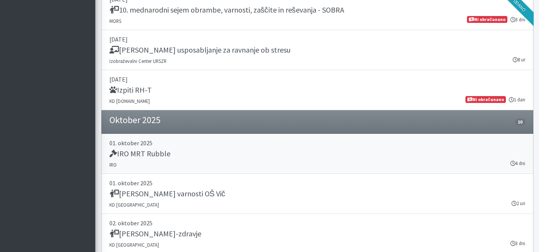
scroll to position [1399, 0]
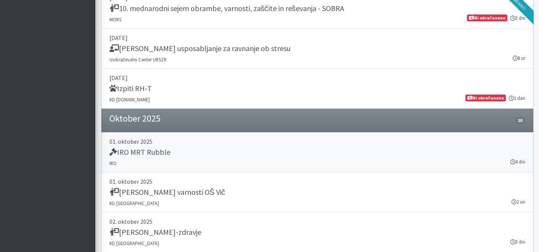
click at [222, 153] on div "IRO MRT Rubble" at bounding box center [317, 152] width 416 height 11
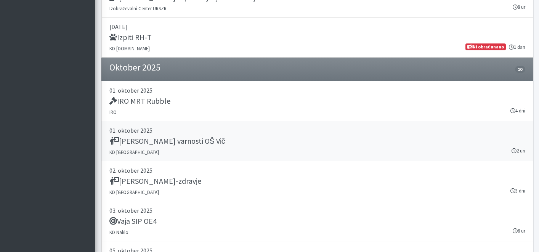
scroll to position [1452, 0]
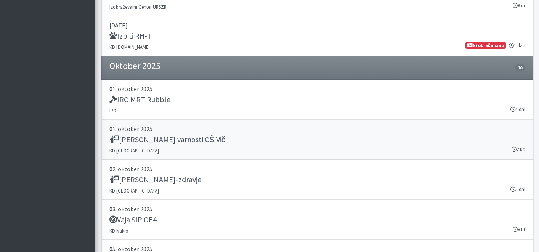
click at [209, 146] on link "[DATE] Dan varnosti OŠ Vič KD [GEOGRAPHIC_DATA] 2 uri" at bounding box center [317, 140] width 432 height 40
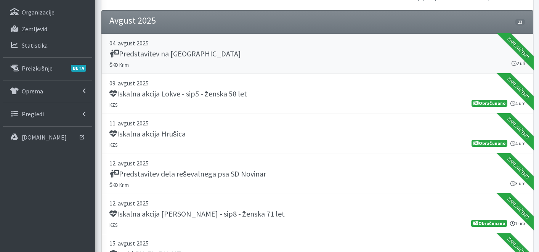
scroll to position [53, 0]
